Goal: Find contact information: Find contact information

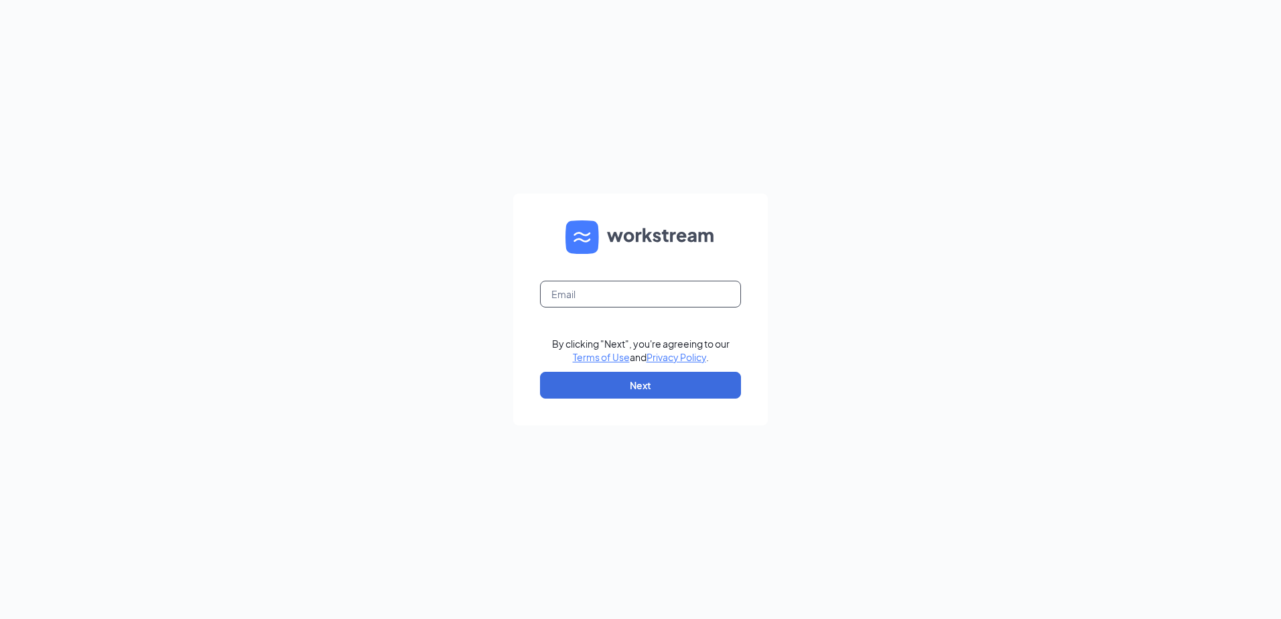
click at [561, 291] on input "text" at bounding box center [640, 294] width 201 height 27
type input "[EMAIL_ADDRESS][DOMAIN_NAME]"
click at [616, 385] on button "Next" at bounding box center [640, 385] width 201 height 27
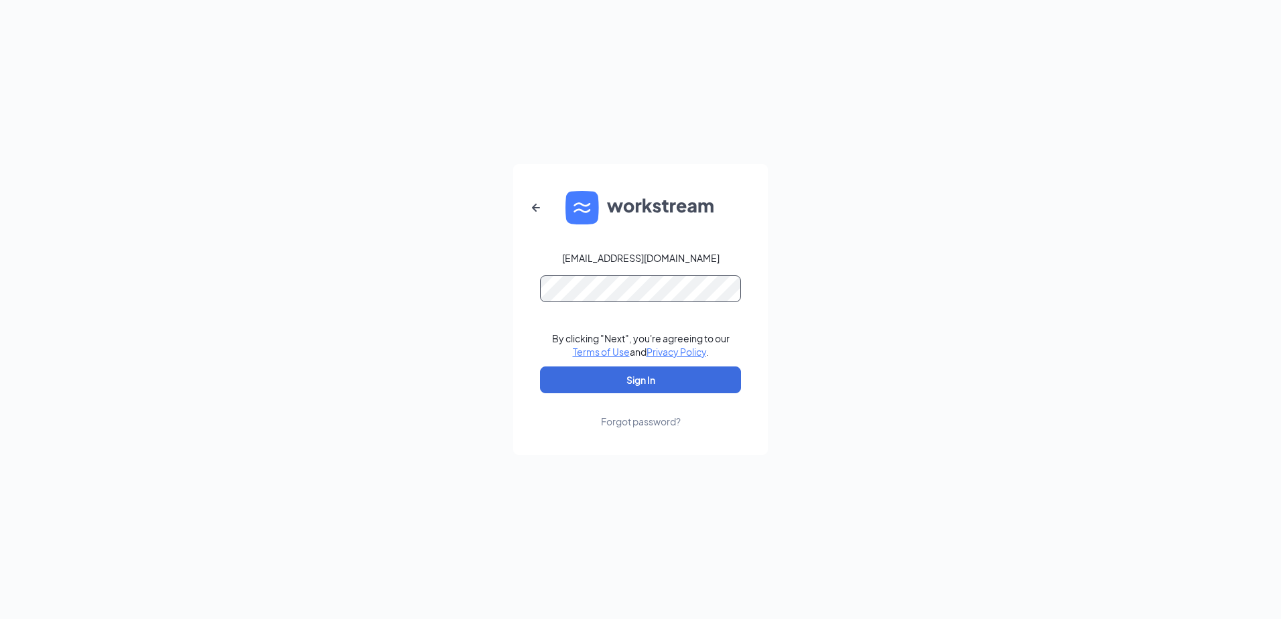
click at [540, 366] on button "Sign In" at bounding box center [640, 379] width 201 height 27
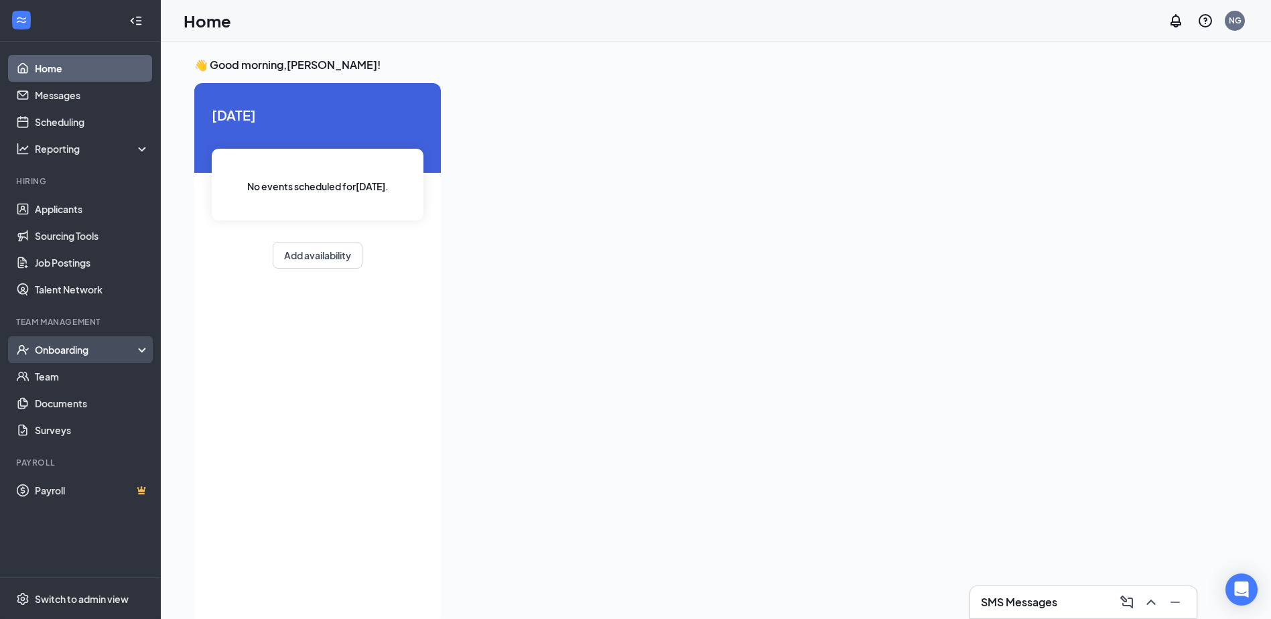
click at [87, 356] on div "Onboarding" at bounding box center [86, 349] width 103 height 13
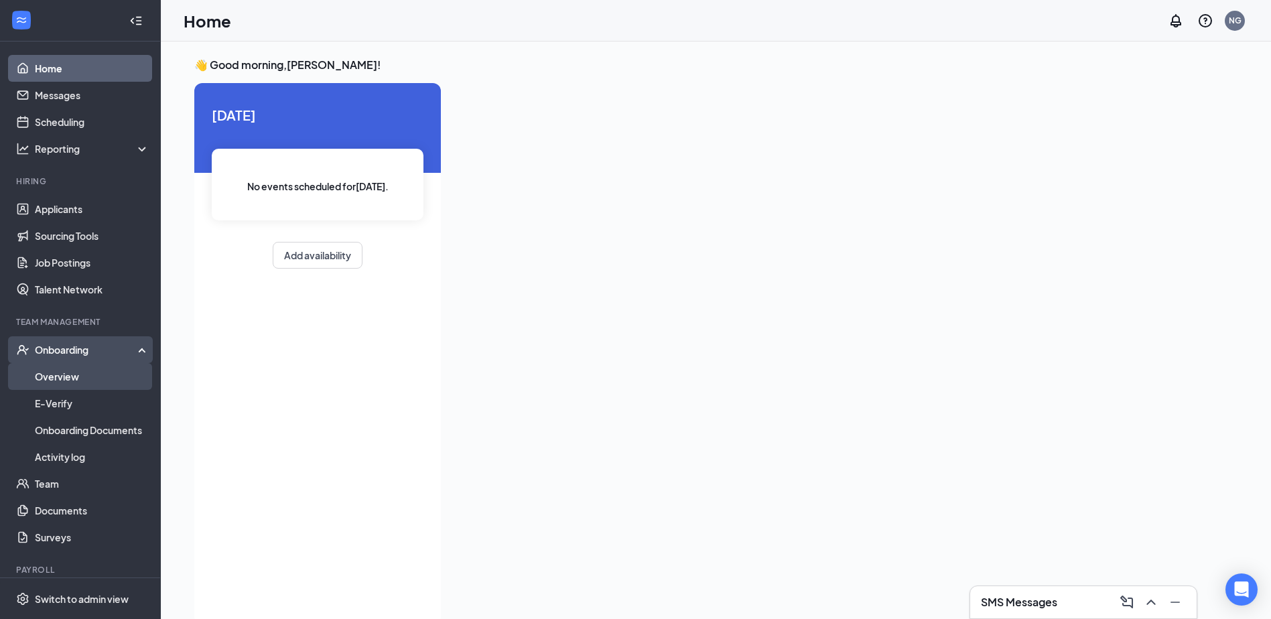
click at [86, 381] on link "Overview" at bounding box center [92, 376] width 115 height 27
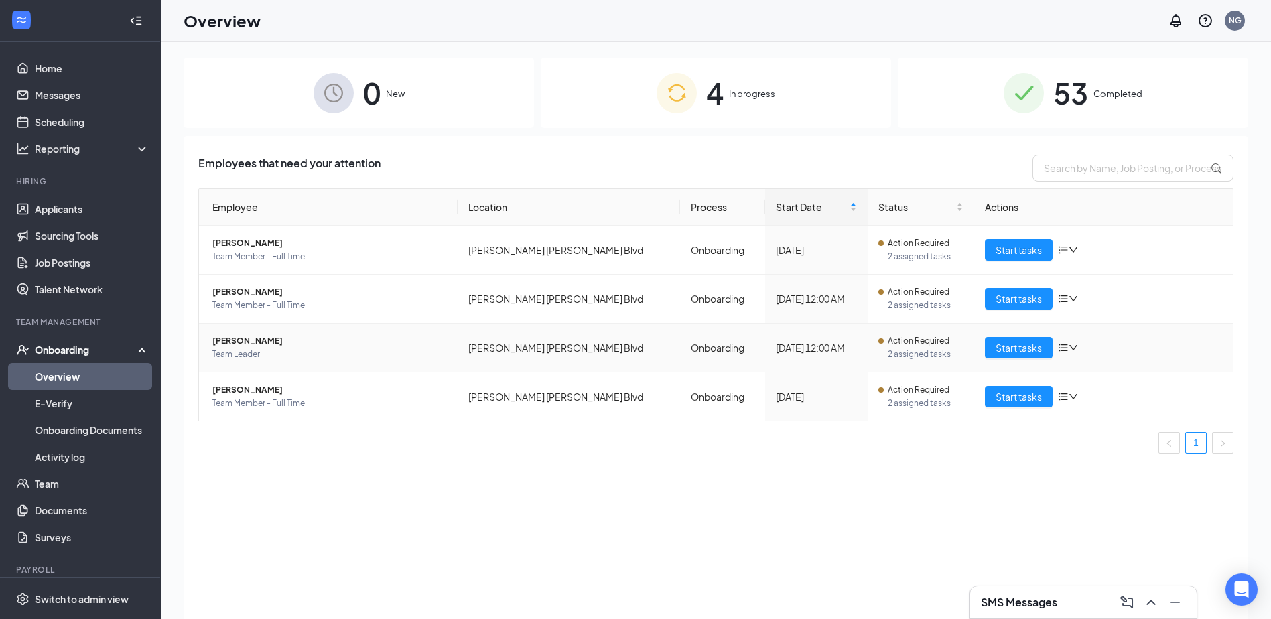
click at [267, 342] on span "[PERSON_NAME]" at bounding box center [329, 340] width 234 height 13
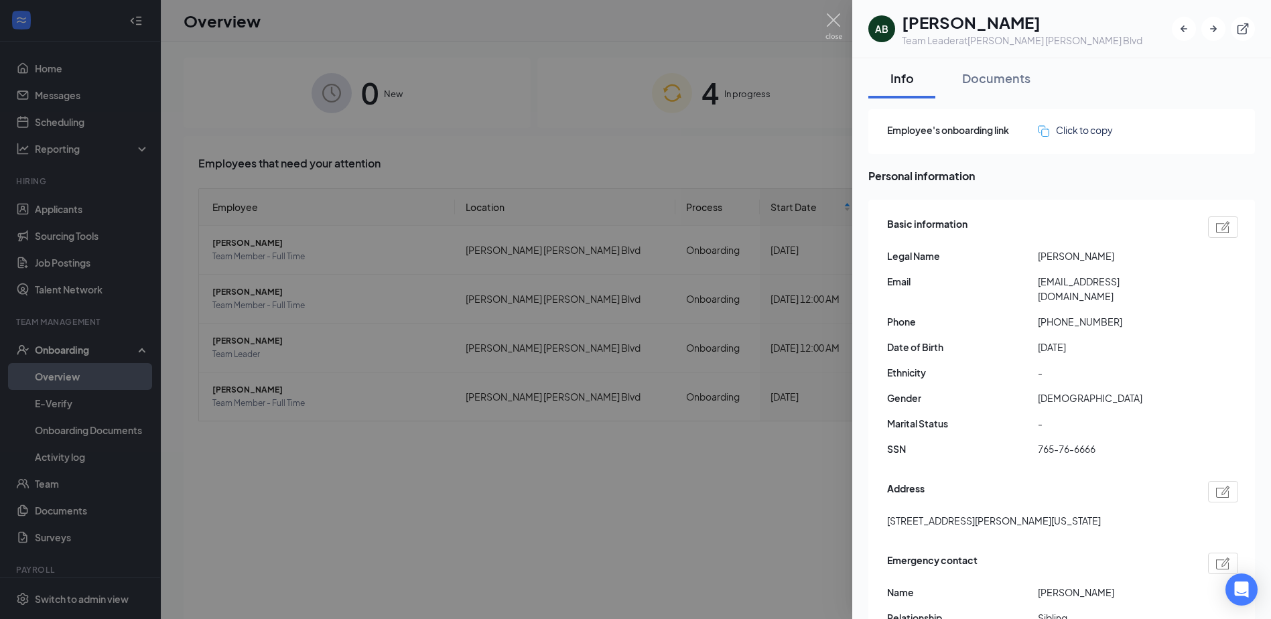
click at [1071, 262] on span "[PERSON_NAME]" at bounding box center [1113, 256] width 151 height 15
drag, startPoint x: 1079, startPoint y: 254, endPoint x: 1125, endPoint y: 257, distance: 46.3
click at [1125, 257] on span "[PERSON_NAME]" at bounding box center [1113, 256] width 151 height 15
drag, startPoint x: 1125, startPoint y: 257, endPoint x: 1118, endPoint y: 258, distance: 7.5
copy span "[PERSON_NAME]"
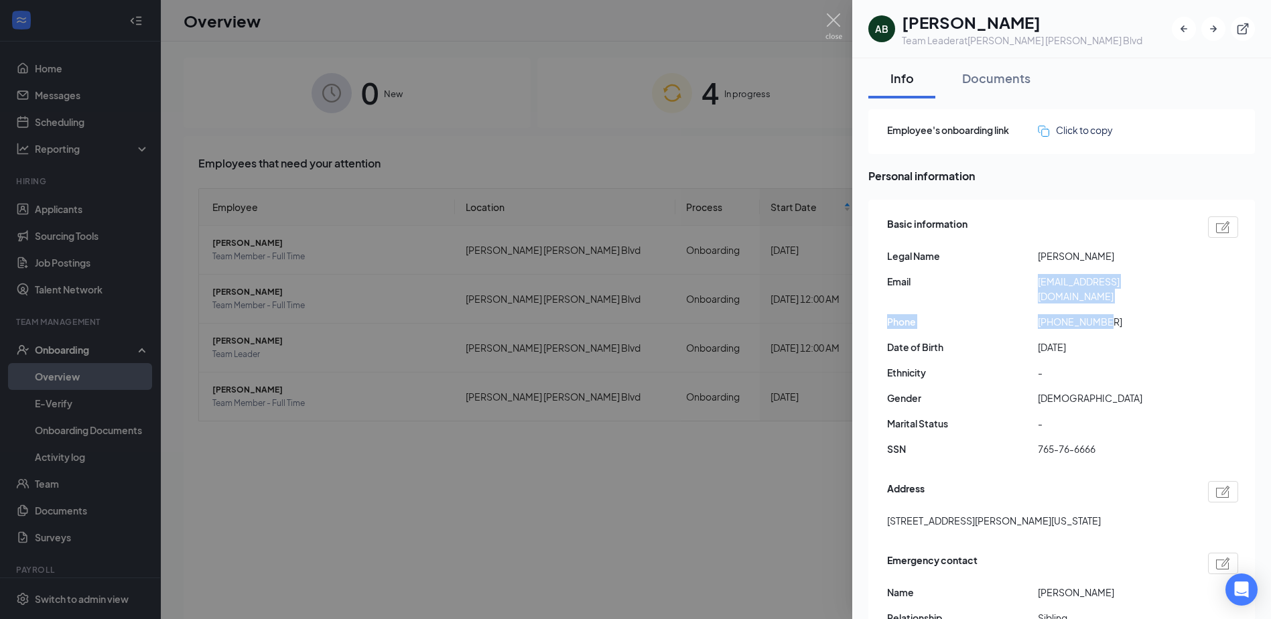
drag, startPoint x: 1040, startPoint y: 283, endPoint x: 1145, endPoint y: 294, distance: 105.7
click at [1145, 294] on div "Basic information Legal Name [PERSON_NAME] Email [EMAIL_ADDRESS][DOMAIN_NAME] P…" at bounding box center [1062, 340] width 351 height 254
drag, startPoint x: 1145, startPoint y: 294, endPoint x: 1114, endPoint y: 284, distance: 32.4
click at [1124, 285] on span "[EMAIL_ADDRESS][DOMAIN_NAME]" at bounding box center [1113, 288] width 151 height 29
drag, startPoint x: 1039, startPoint y: 281, endPoint x: 1151, endPoint y: 281, distance: 111.9
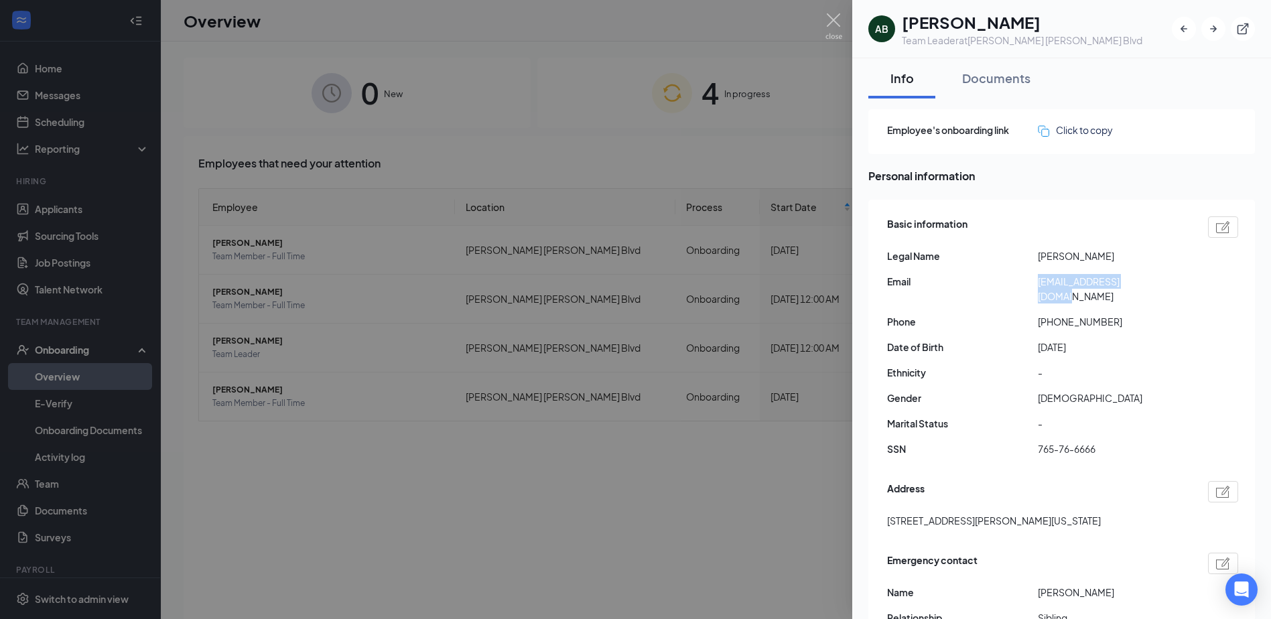
click at [1151, 281] on span "[EMAIL_ADDRESS][DOMAIN_NAME]" at bounding box center [1113, 288] width 151 height 29
drag, startPoint x: 1151, startPoint y: 281, endPoint x: 1142, endPoint y: 281, distance: 8.7
copy span "[EMAIL_ADDRESS][DOMAIN_NAME]"
drag, startPoint x: 1049, startPoint y: 310, endPoint x: 1105, endPoint y: 313, distance: 56.4
click at [1105, 314] on span "[PHONE_NUMBER]" at bounding box center [1113, 321] width 151 height 15
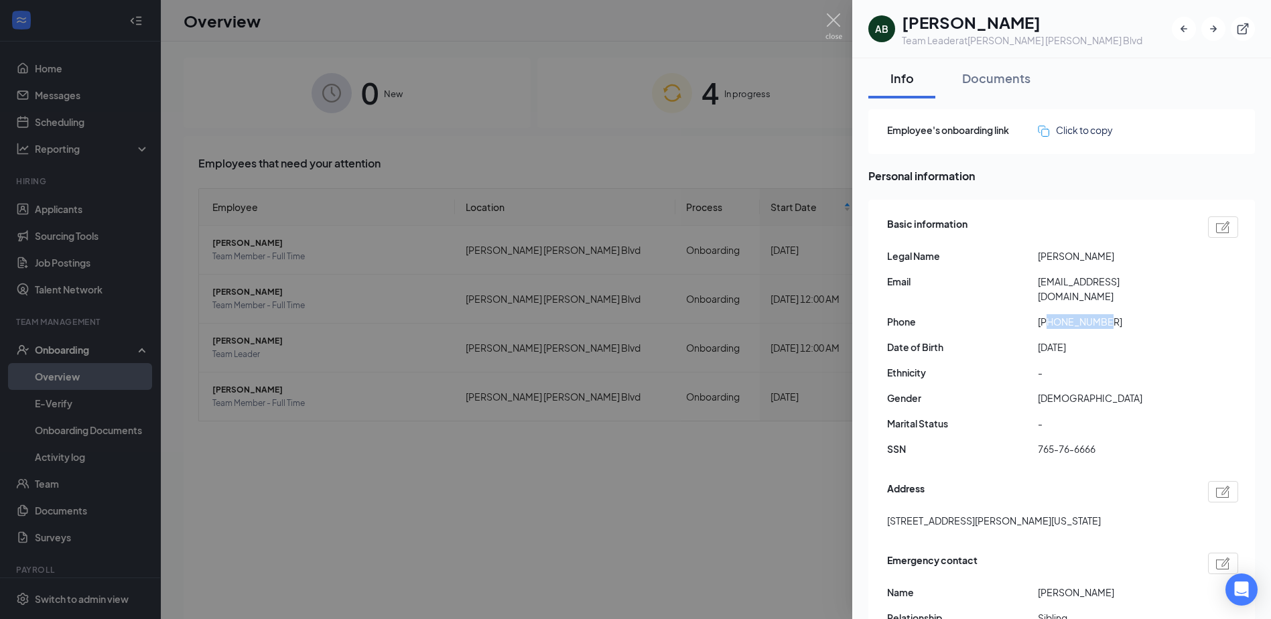
copy span "9284121340"
drag, startPoint x: 1039, startPoint y: 438, endPoint x: 1097, endPoint y: 438, distance: 57.6
click at [1097, 441] on span "765-76-6666" at bounding box center [1113, 448] width 151 height 15
copy span "765-76-6666"
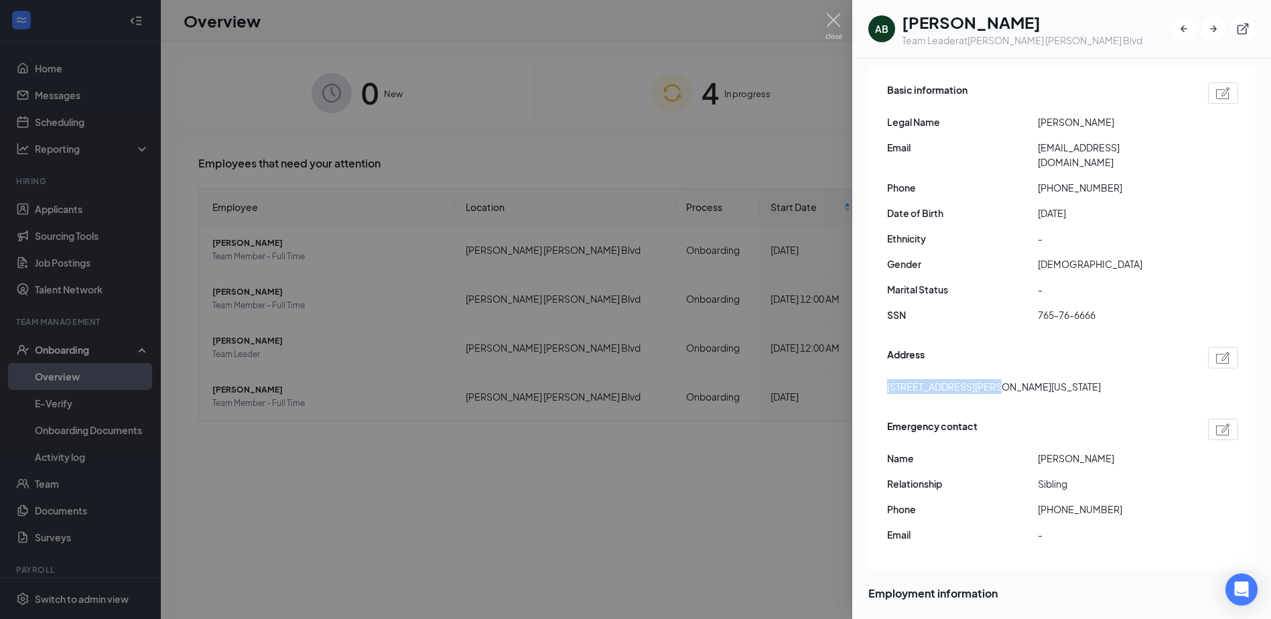
drag, startPoint x: 889, startPoint y: 372, endPoint x: 983, endPoint y: 376, distance: 93.9
click at [983, 379] on span "[STREET_ADDRESS][PERSON_NAME][US_STATE]" at bounding box center [994, 386] width 214 height 15
drag, startPoint x: 983, startPoint y: 376, endPoint x: 974, endPoint y: 375, distance: 8.7
copy span "[STREET_ADDRESS][PERSON_NAME]"
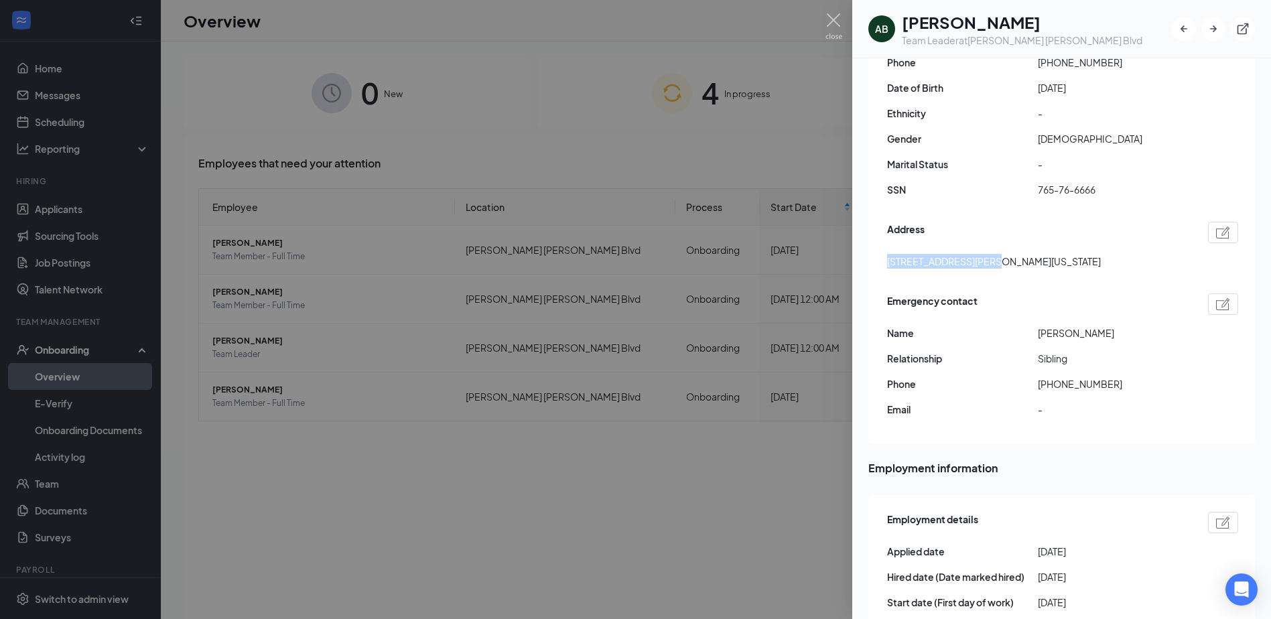
scroll to position [268, 0]
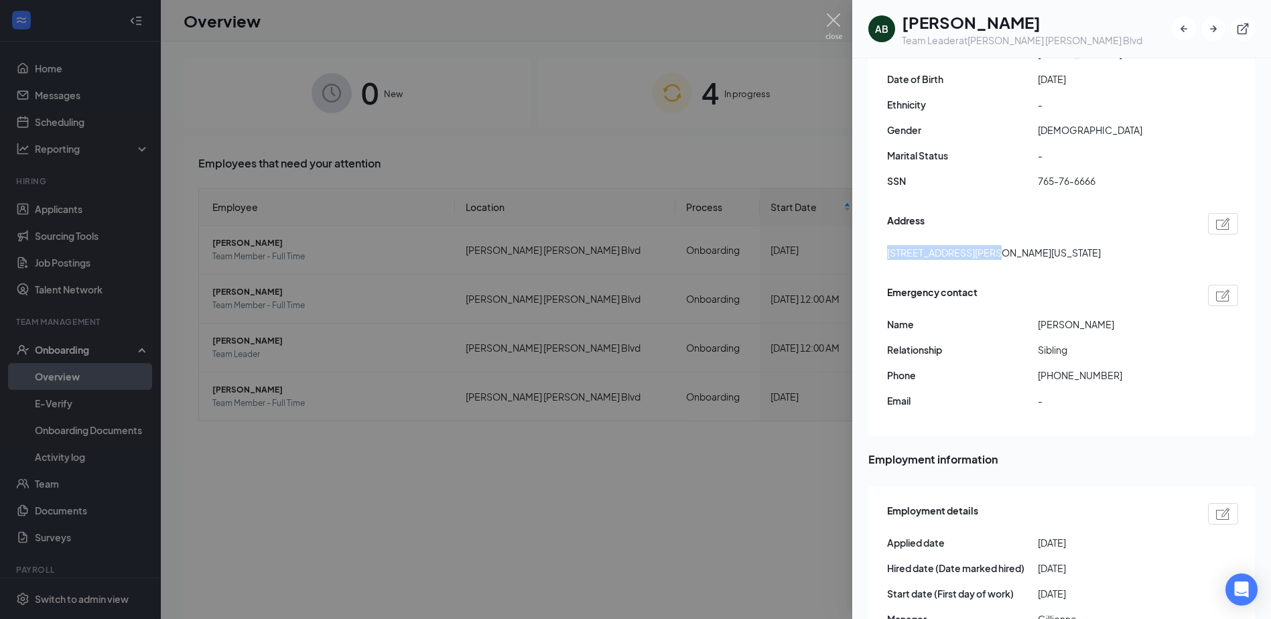
drag, startPoint x: 1038, startPoint y: 310, endPoint x: 1140, endPoint y: 310, distance: 101.2
click at [1140, 317] on span "[PERSON_NAME]" at bounding box center [1113, 324] width 151 height 15
drag, startPoint x: 1140, startPoint y: 310, endPoint x: 1121, endPoint y: 307, distance: 18.3
copy span "[PERSON_NAME]"
drag, startPoint x: 1050, startPoint y: 364, endPoint x: 1119, endPoint y: 366, distance: 69.1
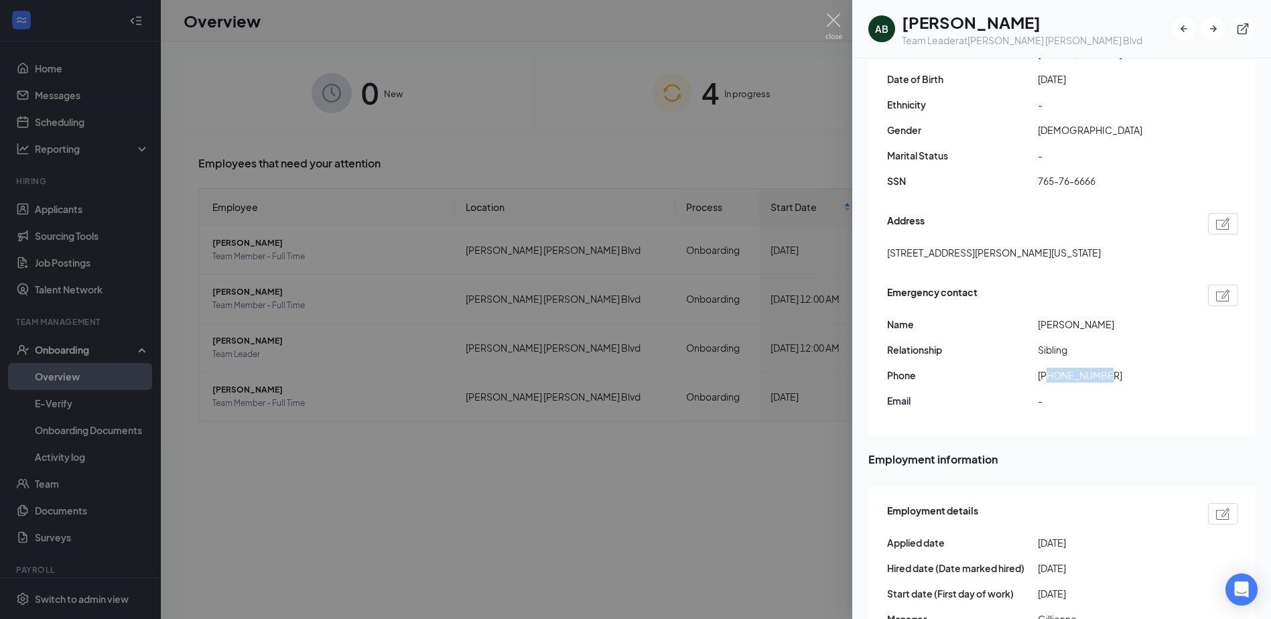
click at [1119, 368] on span "[PHONE_NUMBER]" at bounding box center [1113, 375] width 151 height 15
drag, startPoint x: 1119, startPoint y: 366, endPoint x: 1083, endPoint y: 360, distance: 36.1
copy span "9287063922"
click at [841, 26] on img at bounding box center [833, 26] width 17 height 26
